Goal: Information Seeking & Learning: Learn about a topic

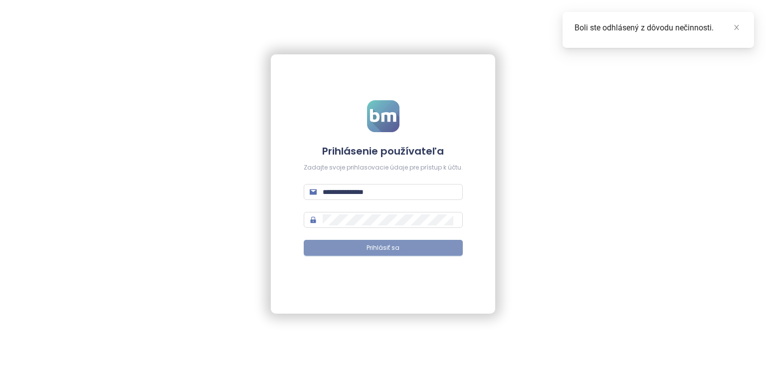
click at [396, 254] on button "Prihlásiť sa" at bounding box center [383, 248] width 159 height 16
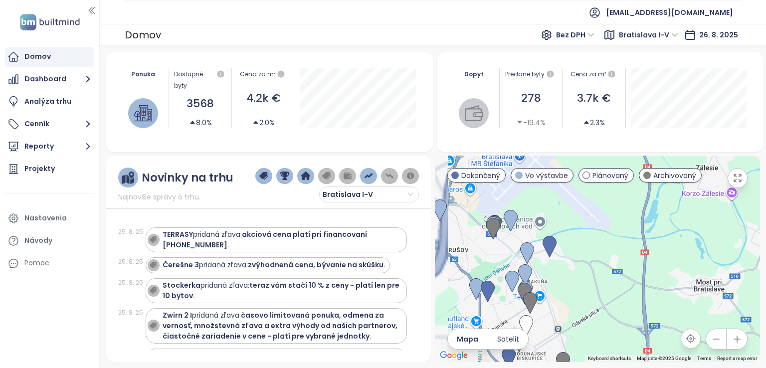
drag, startPoint x: 557, startPoint y: 247, endPoint x: 713, endPoint y: 221, distance: 158.2
click at [713, 221] on div at bounding box center [597, 259] width 325 height 206
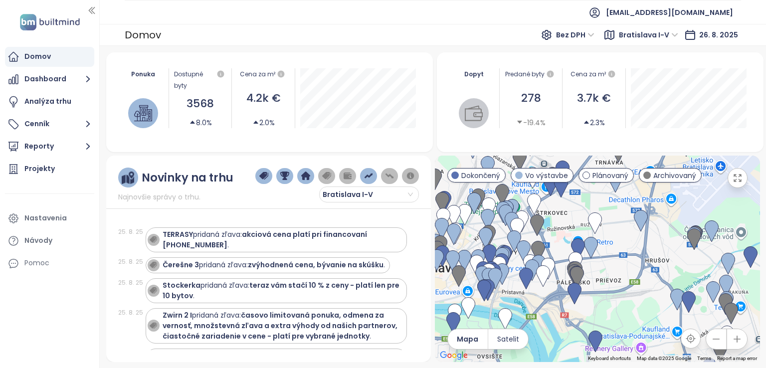
drag, startPoint x: 529, startPoint y: 241, endPoint x: 624, endPoint y: 270, distance: 98.4
click at [624, 270] on div at bounding box center [597, 259] width 325 height 206
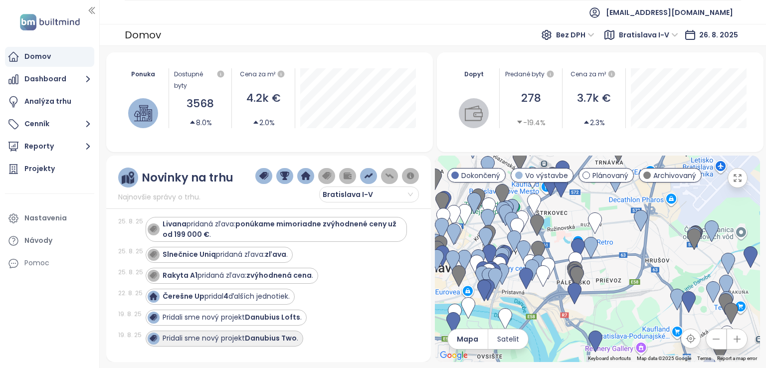
scroll to position [299, 0]
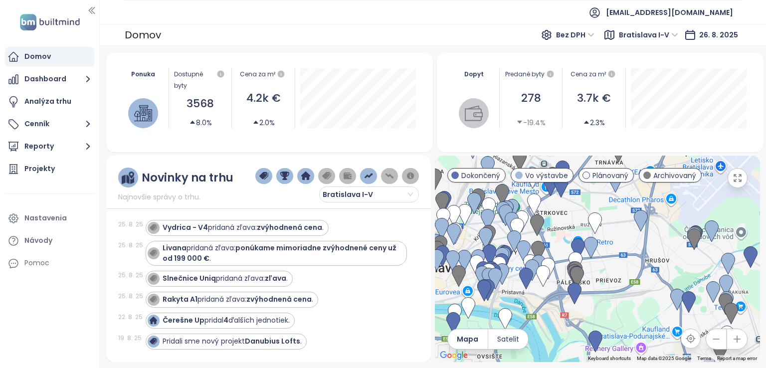
click at [96, 145] on div "Domov Dashboard Analýza trhu Cenník Reporty Projekty Nastavenia Návody Pomoc" at bounding box center [49, 160] width 99 height 226
click at [91, 147] on icon "button" at bounding box center [88, 146] width 12 height 12
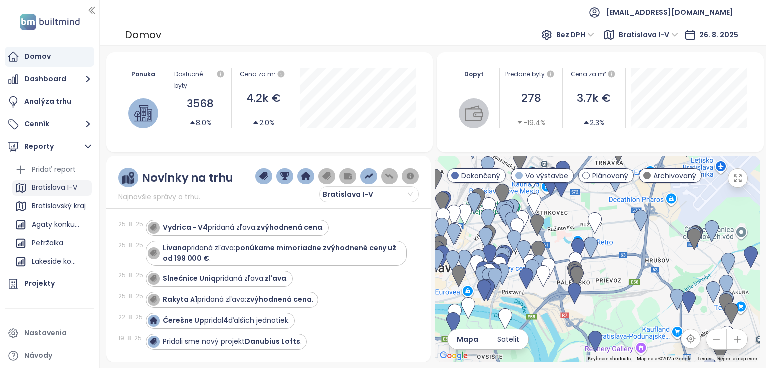
click at [56, 190] on div "Bratislava I-V" at bounding box center [54, 187] width 45 height 12
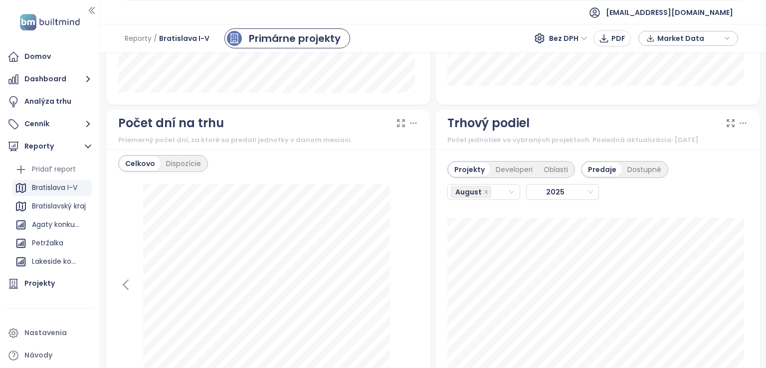
scroll to position [1196, 0]
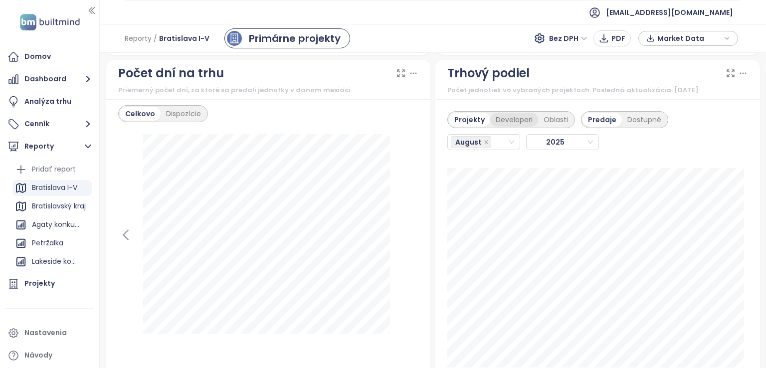
click at [502, 115] on div "Developeri" at bounding box center [514, 120] width 48 height 14
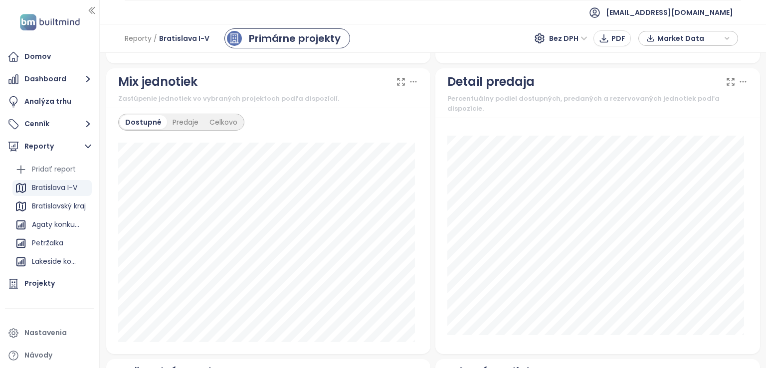
scroll to position [1246, 0]
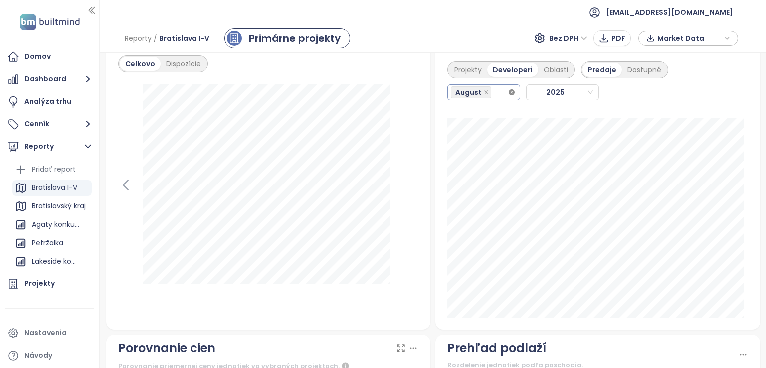
click at [509, 89] on icon "close-circle" at bounding box center [512, 92] width 6 height 6
click at [492, 95] on div "August" at bounding box center [479, 92] width 57 height 14
click at [473, 205] on div "July" at bounding box center [479, 205] width 56 height 11
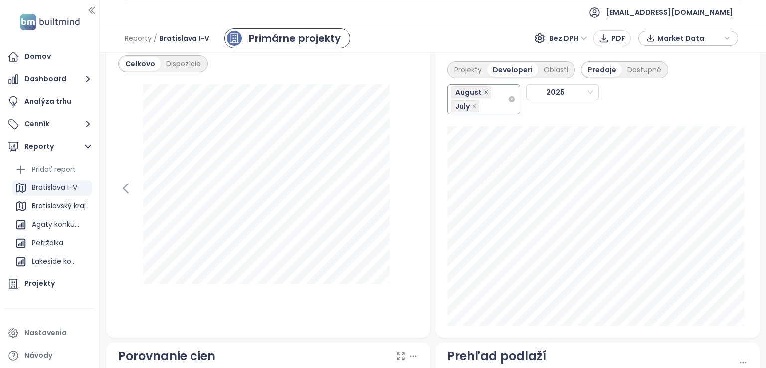
click at [484, 91] on icon "close" at bounding box center [486, 92] width 5 height 5
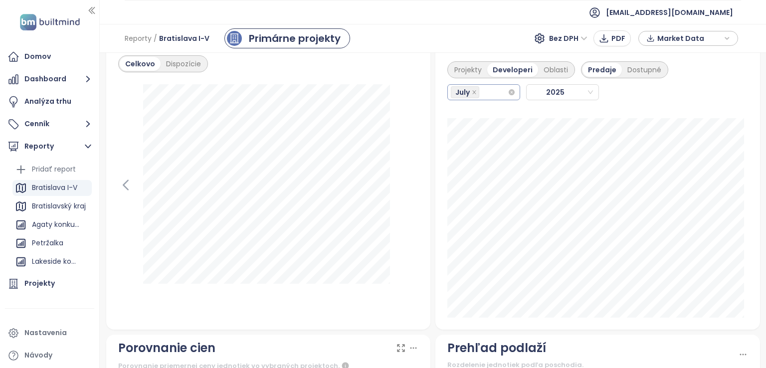
click at [503, 91] on div "July" at bounding box center [479, 92] width 57 height 14
click at [483, 219] on div "August" at bounding box center [479, 221] width 56 height 11
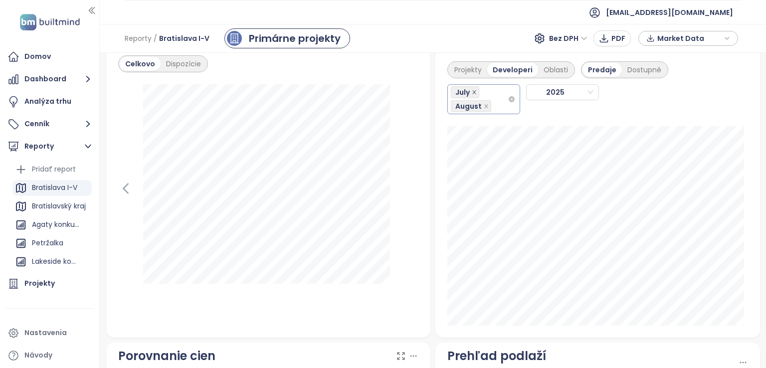
click at [472, 90] on icon "close" at bounding box center [473, 91] width 3 height 3
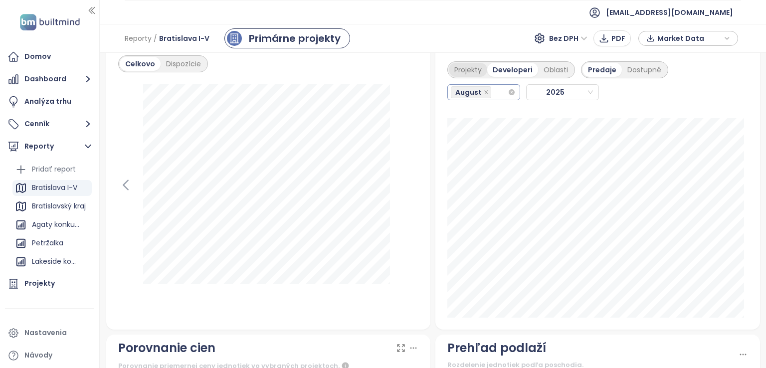
click at [468, 65] on div "Projekty" at bounding box center [468, 70] width 38 height 14
